Goal: Navigation & Orientation: Find specific page/section

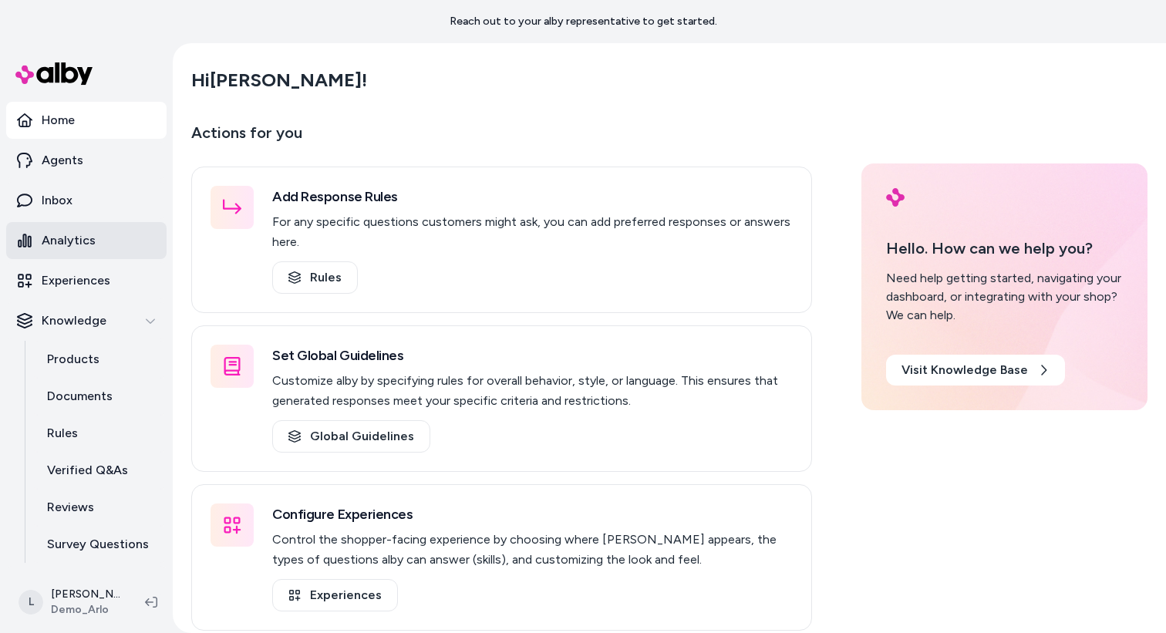
click at [76, 235] on p "Analytics" at bounding box center [69, 240] width 54 height 19
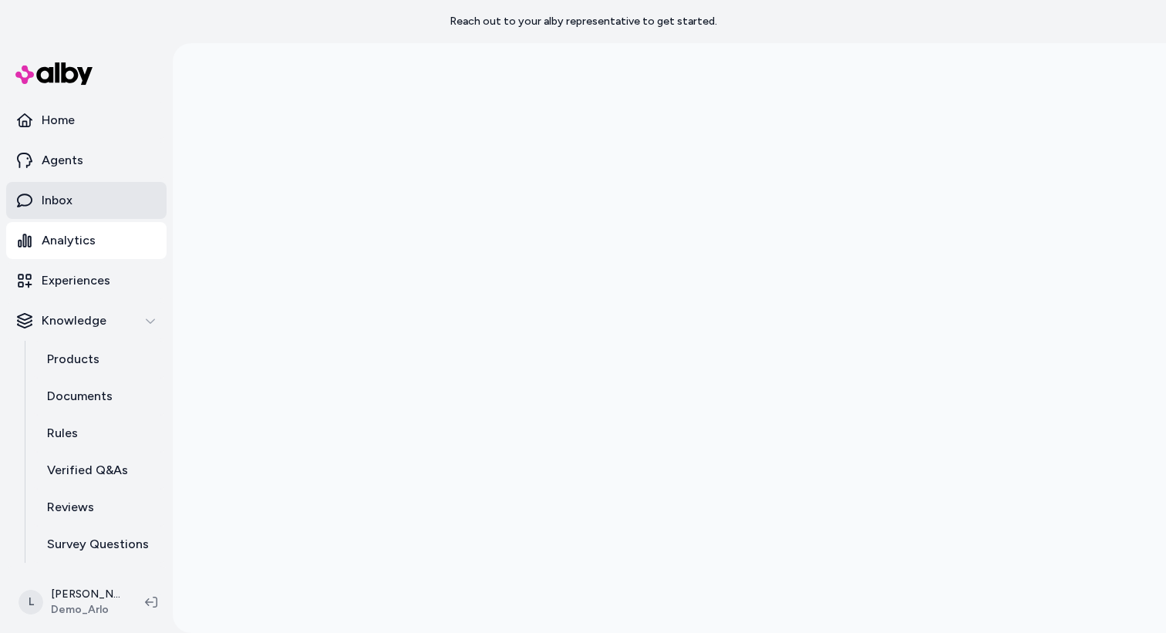
click at [79, 204] on link "Inbox" at bounding box center [86, 200] width 160 height 37
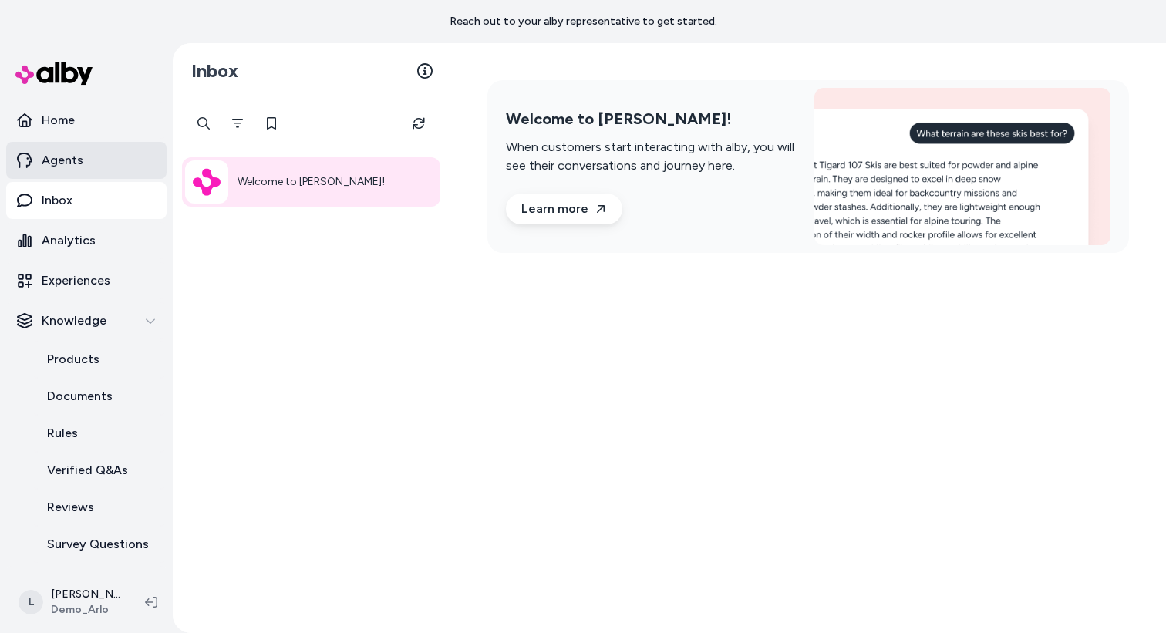
click at [77, 157] on p "Agents" at bounding box center [63, 160] width 42 height 19
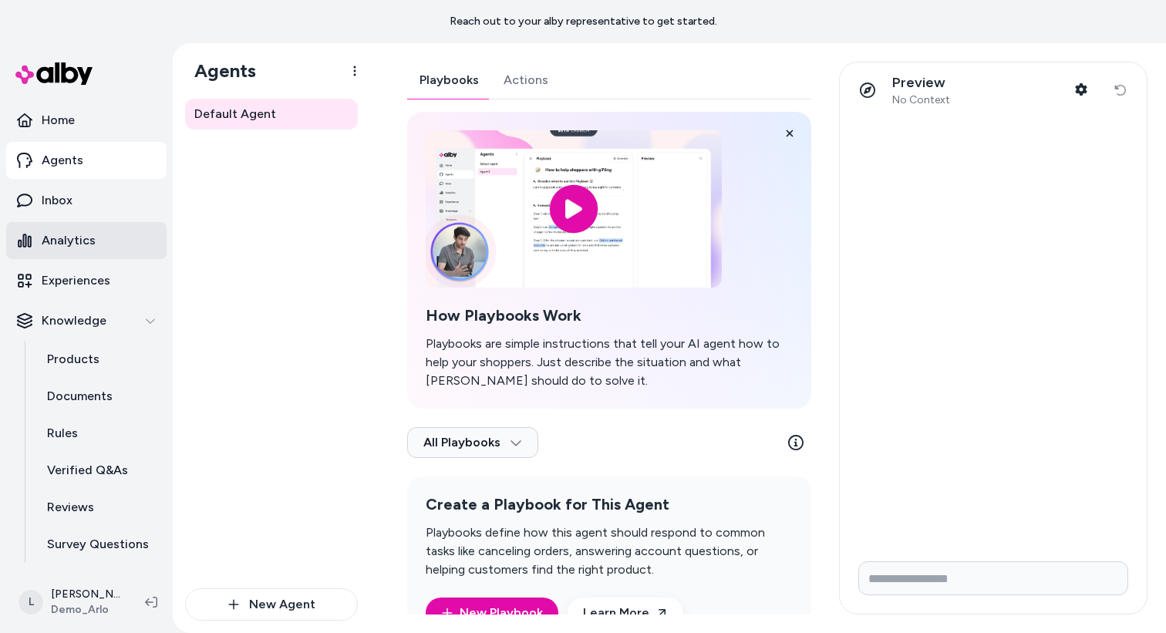
click at [76, 228] on link "Analytics" at bounding box center [86, 240] width 160 height 37
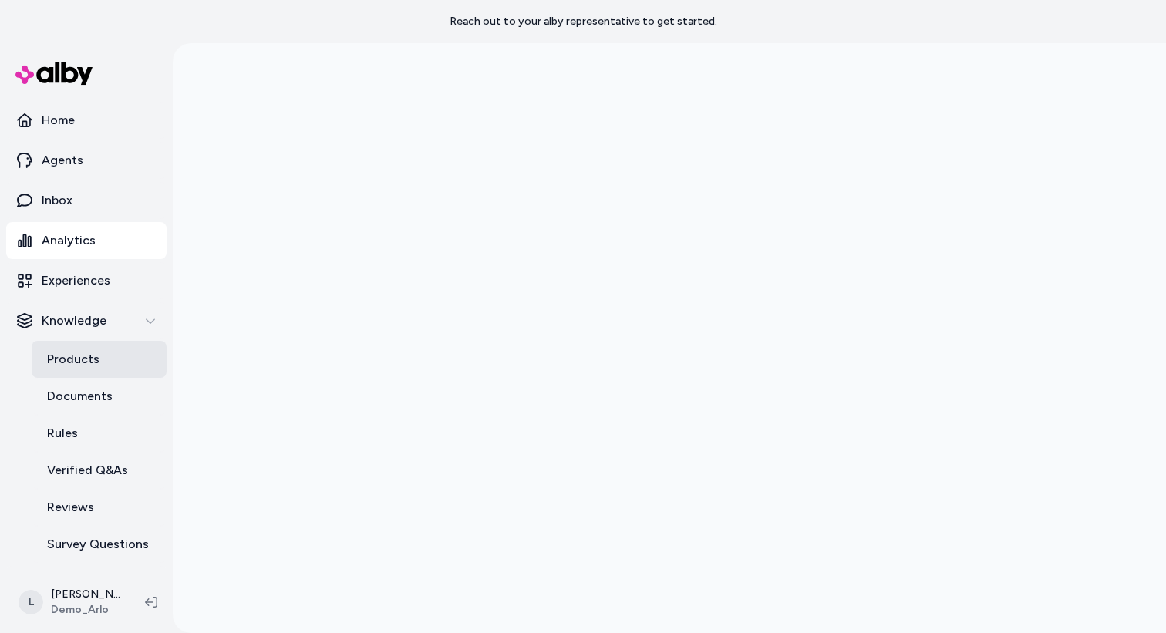
click at [51, 356] on p "Products" at bounding box center [73, 359] width 52 height 19
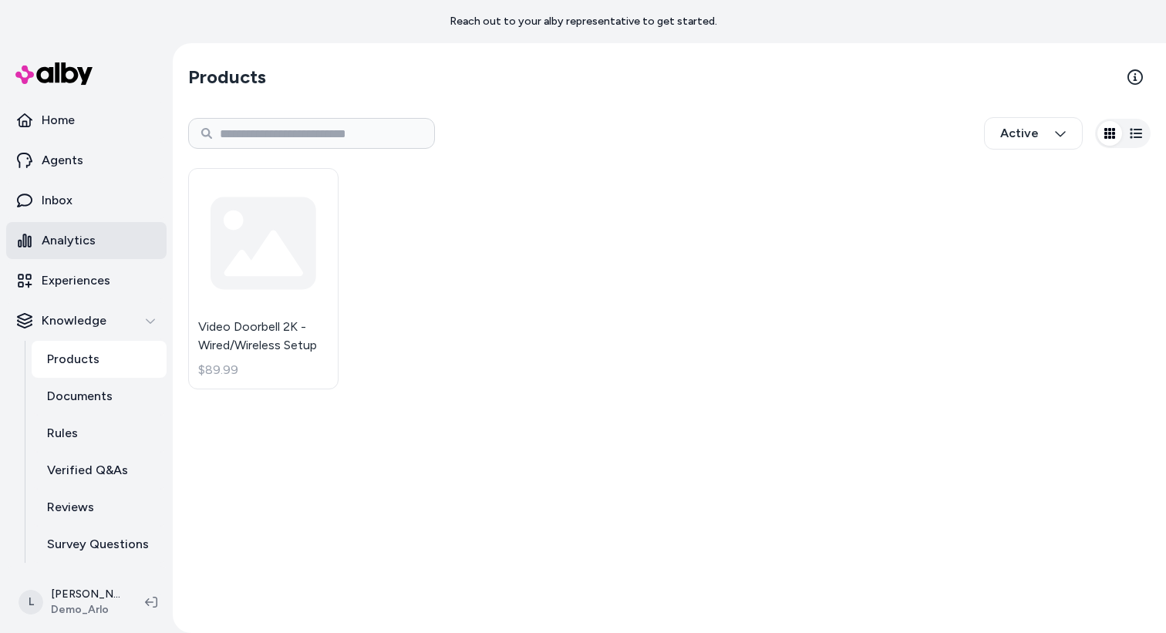
click at [89, 251] on link "Analytics" at bounding box center [86, 240] width 160 height 37
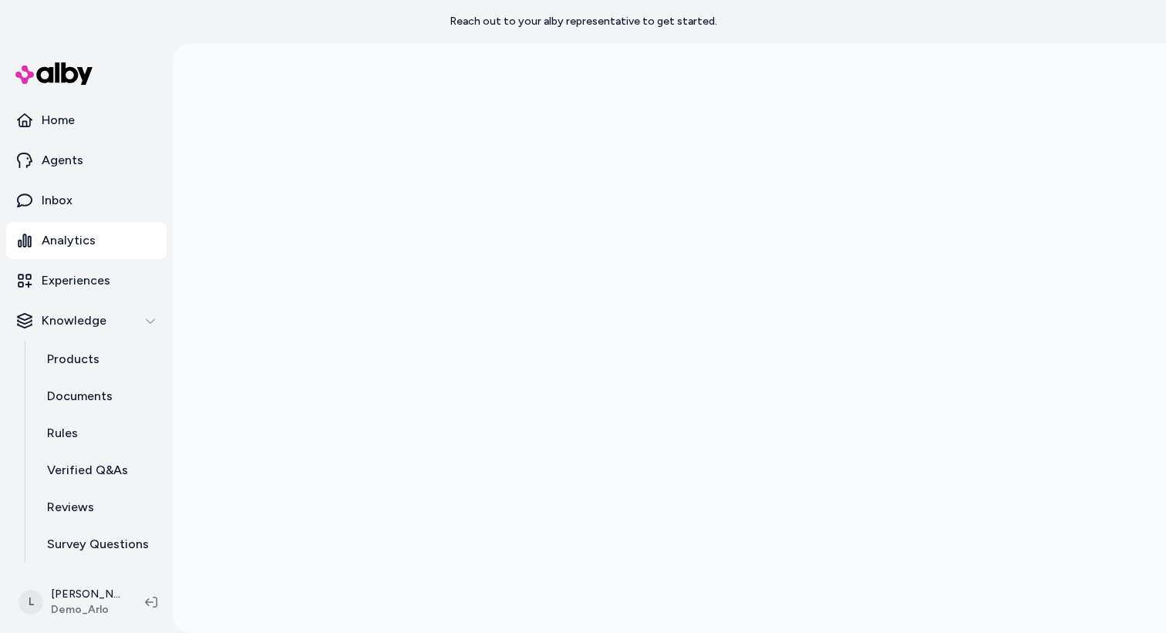
click at [72, 70] on img at bounding box center [53, 73] width 77 height 22
click at [83, 245] on p "Analytics" at bounding box center [69, 240] width 54 height 19
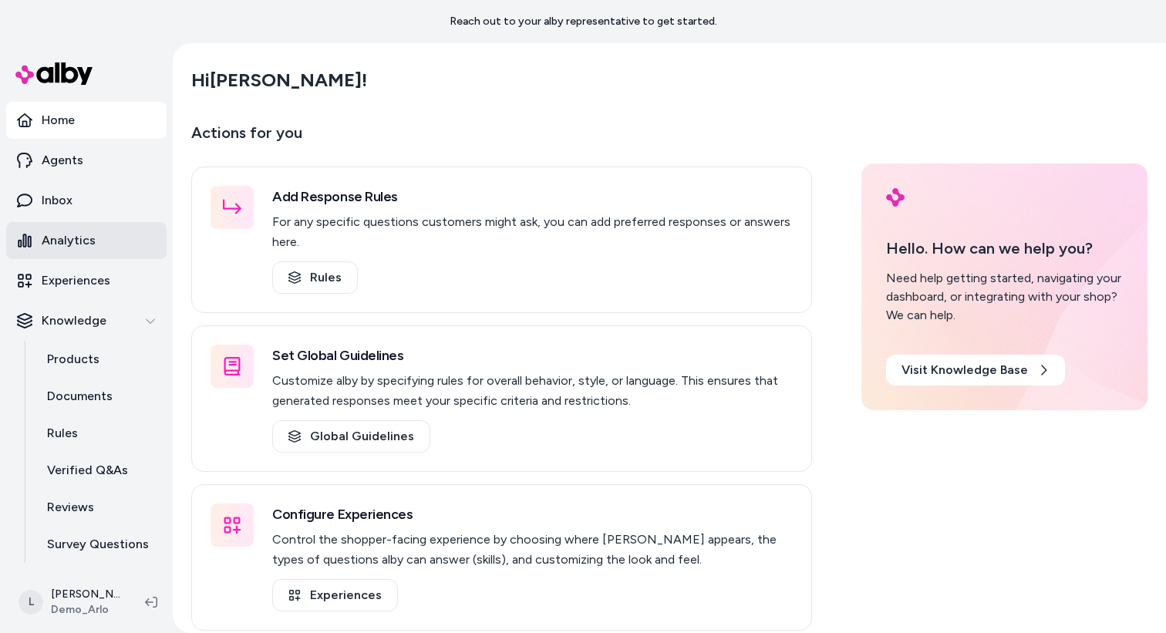
click at [69, 248] on p "Analytics" at bounding box center [69, 240] width 54 height 19
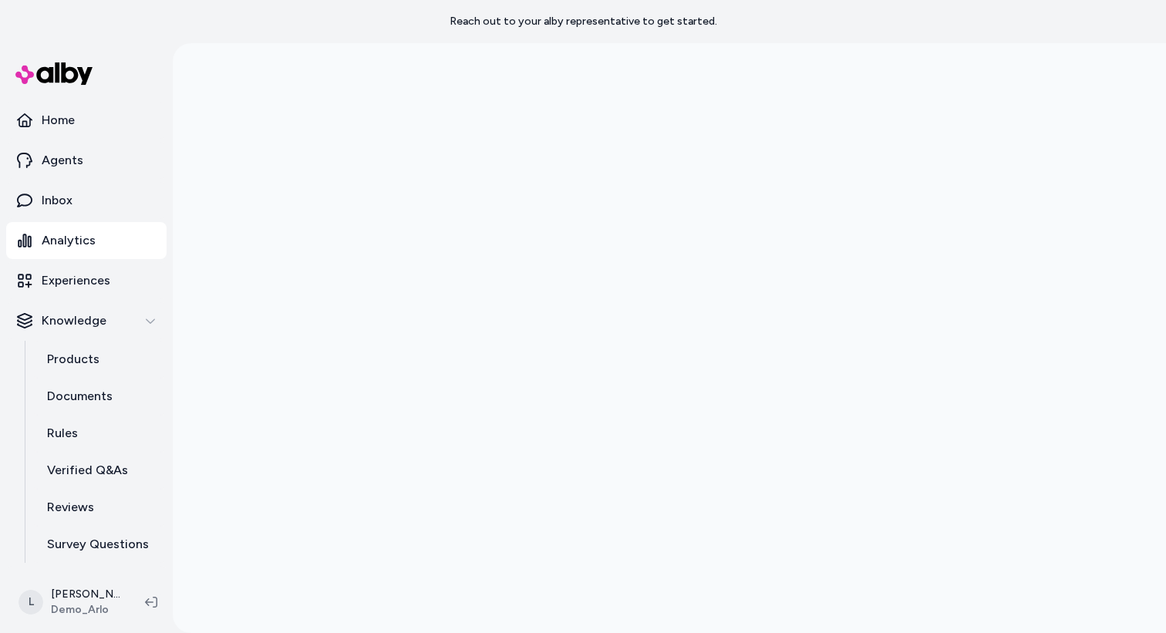
click at [80, 245] on p "Analytics" at bounding box center [69, 240] width 54 height 19
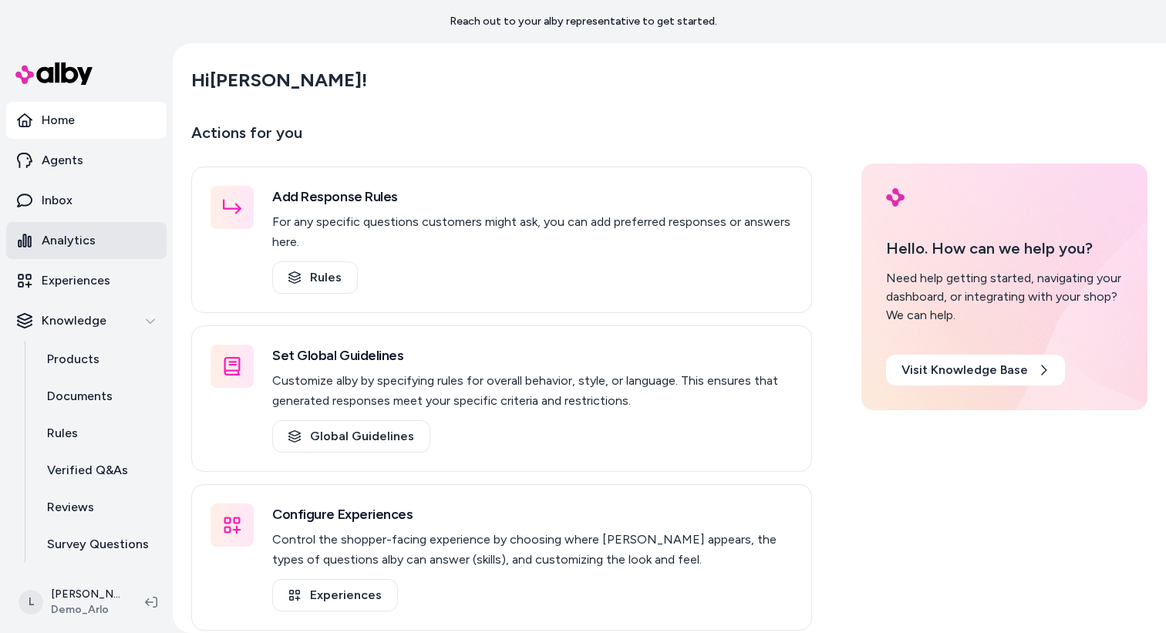
click at [79, 244] on p "Analytics" at bounding box center [69, 240] width 54 height 19
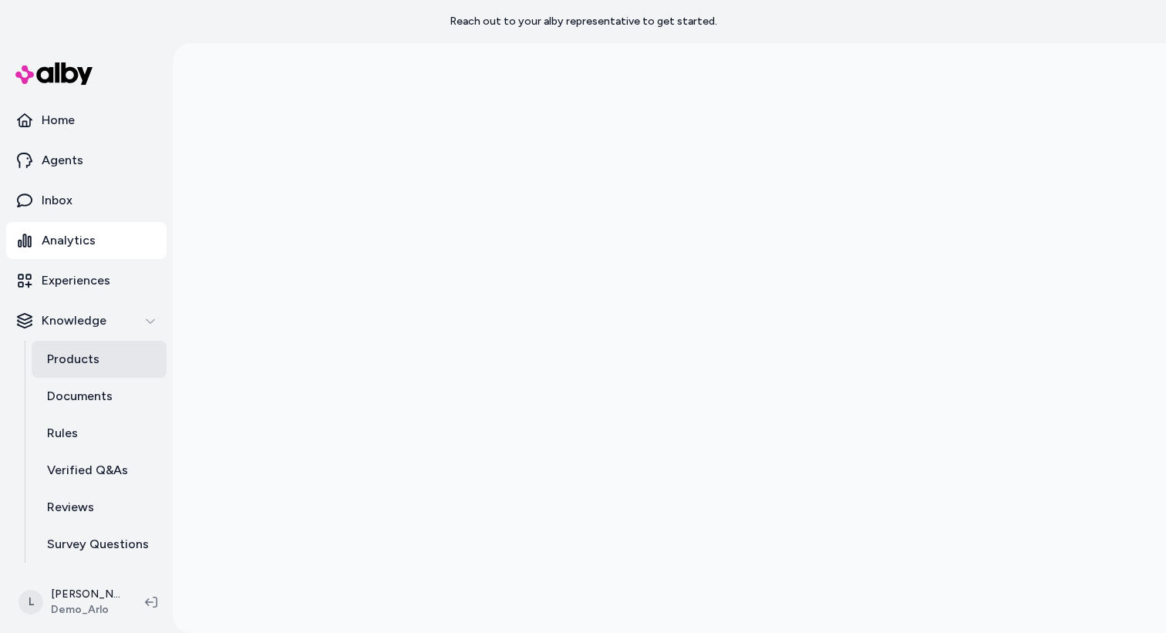
click at [79, 370] on link "Products" at bounding box center [99, 359] width 135 height 37
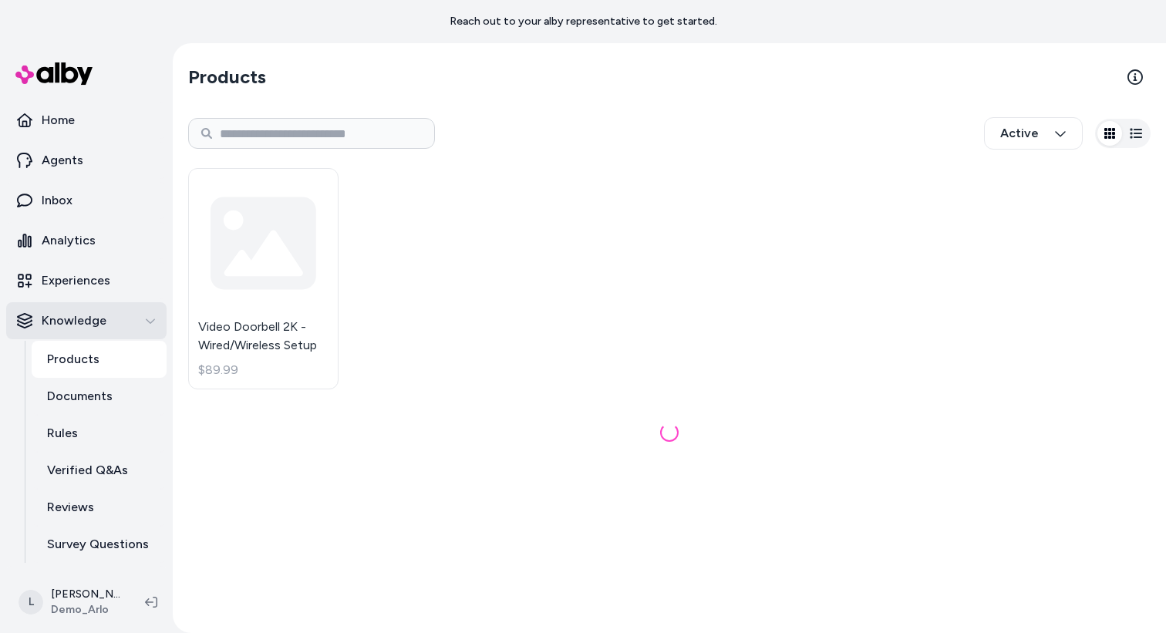
click at [80, 321] on p "Knowledge" at bounding box center [74, 321] width 65 height 19
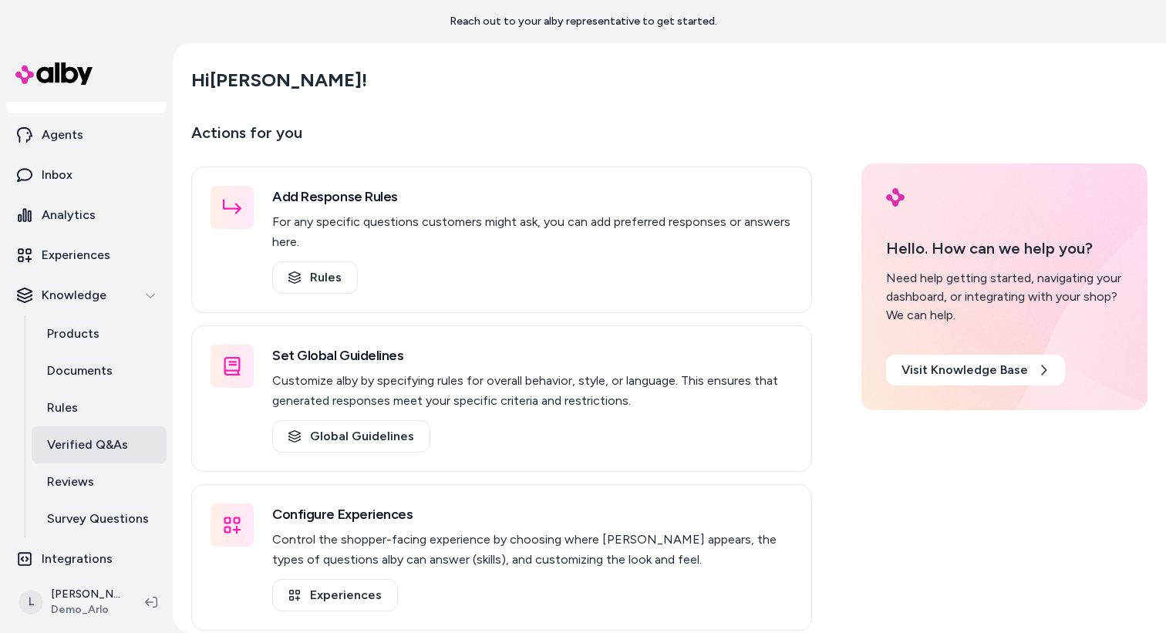
scroll to position [29, 0]
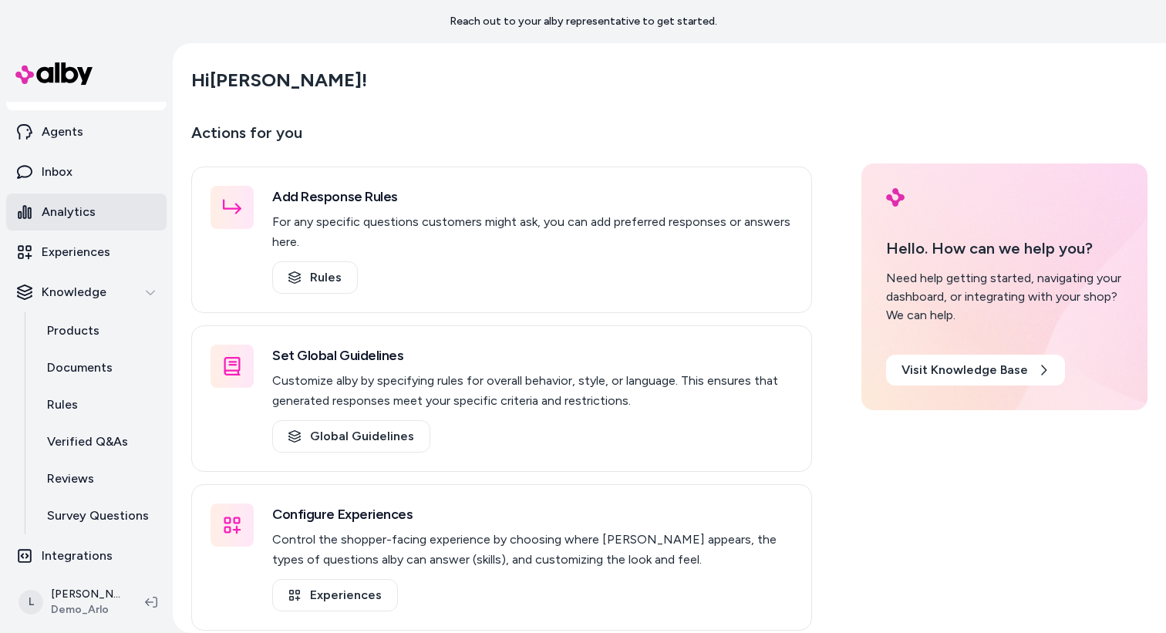
click at [90, 217] on p "Analytics" at bounding box center [69, 212] width 54 height 19
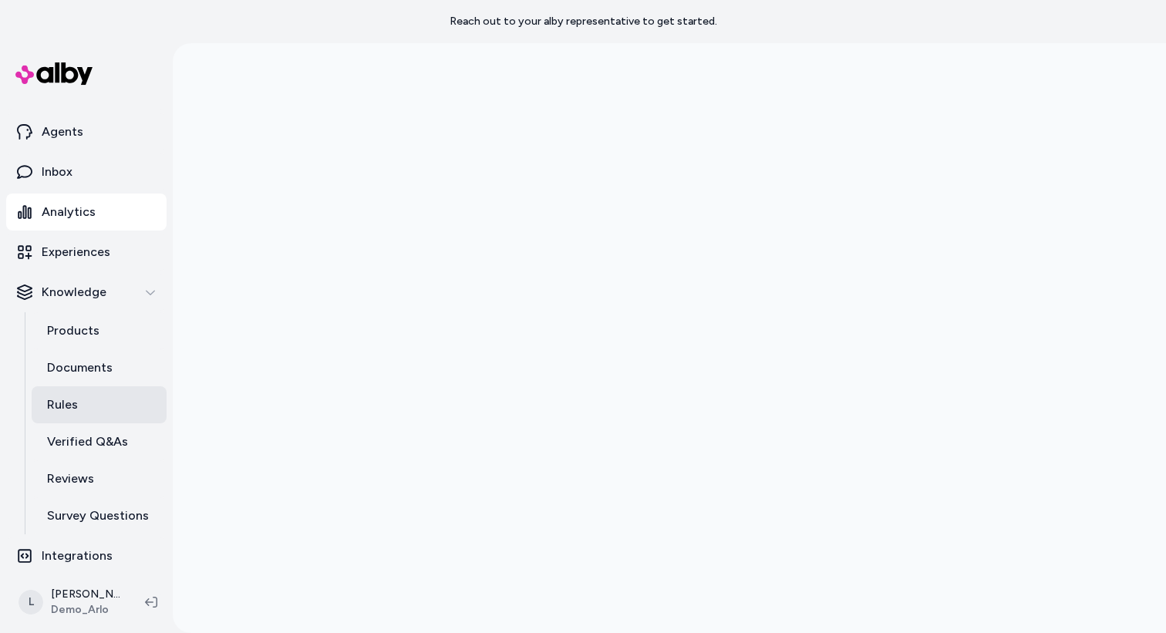
click at [73, 407] on p "Rules" at bounding box center [62, 405] width 31 height 19
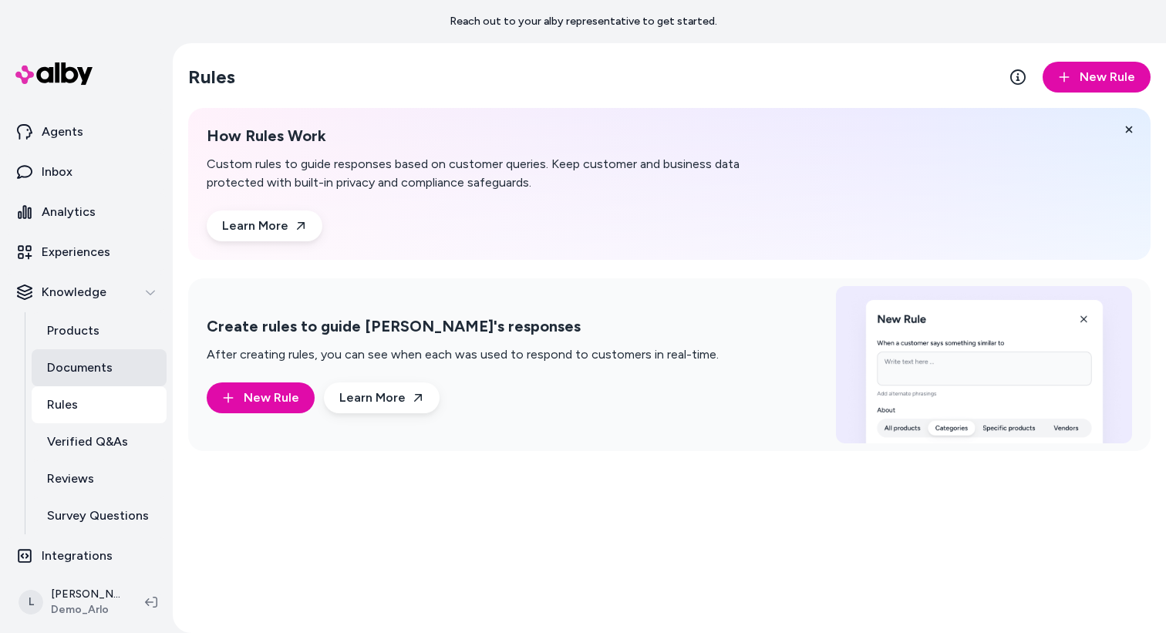
click at [71, 376] on p "Documents" at bounding box center [80, 368] width 66 height 19
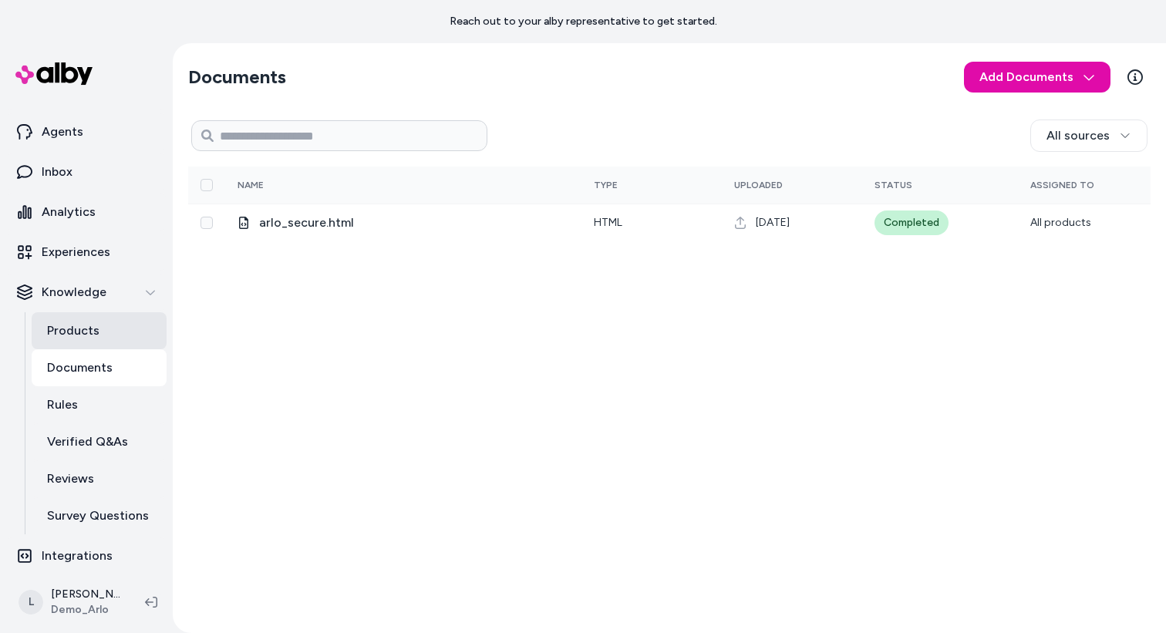
click at [87, 329] on p "Products" at bounding box center [73, 331] width 52 height 19
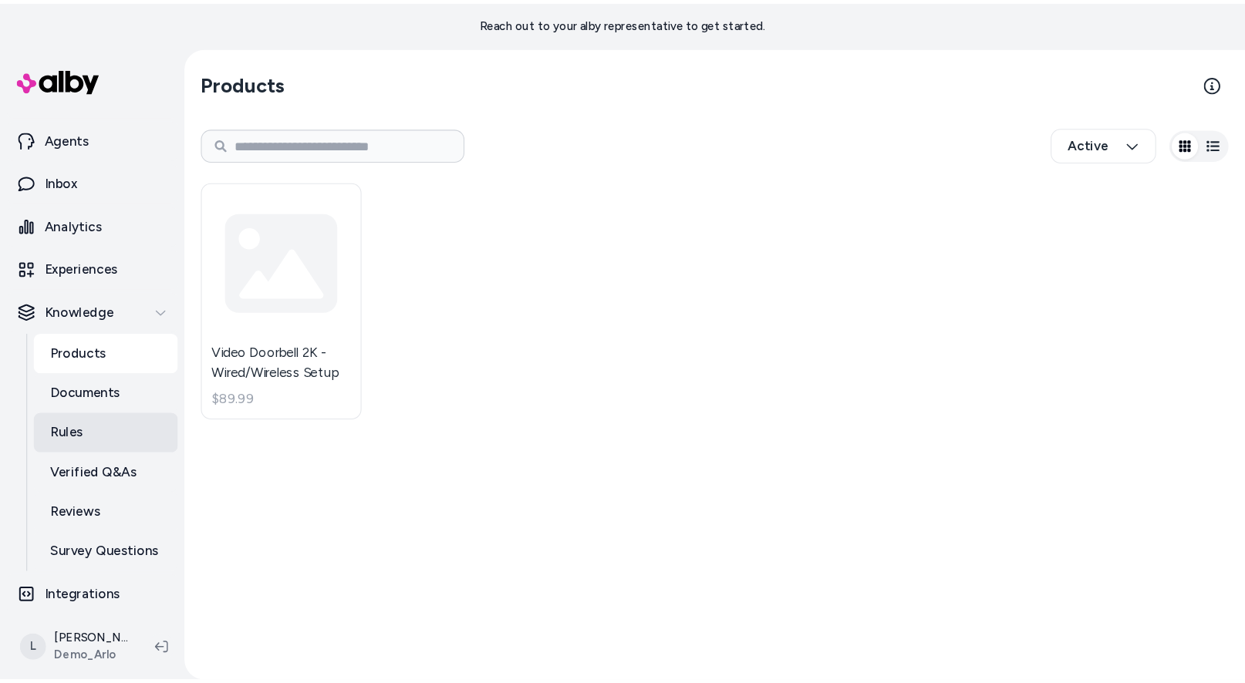
scroll to position [35, 0]
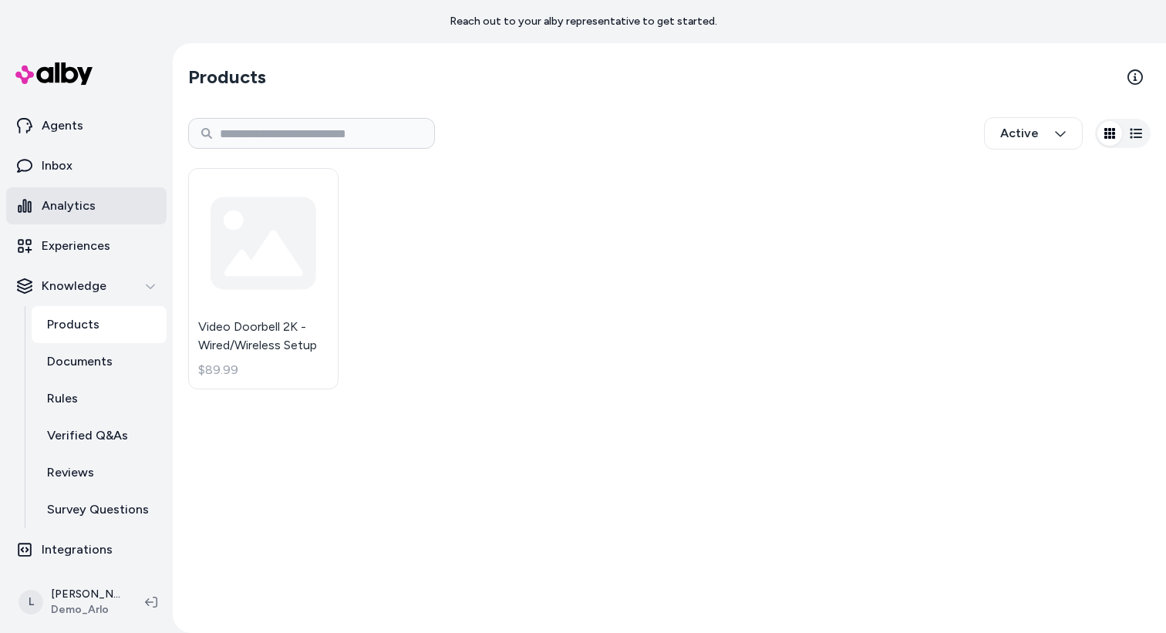
click at [102, 214] on link "Analytics" at bounding box center [86, 205] width 160 height 37
